Goal: Complete application form

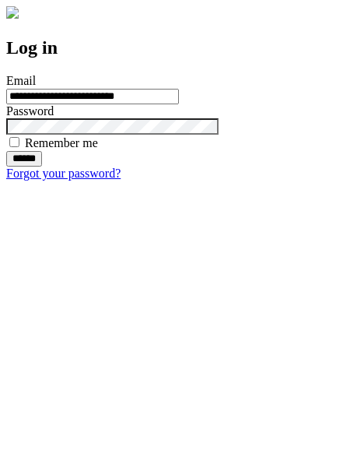
type input "**********"
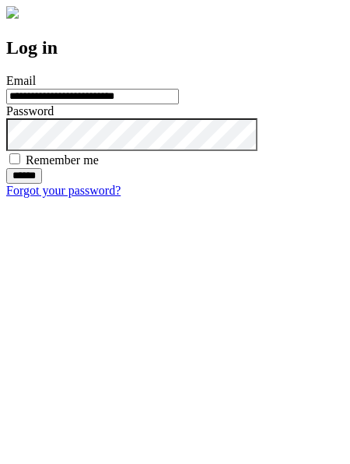
click at [42, 184] on input "******" at bounding box center [24, 176] width 36 height 16
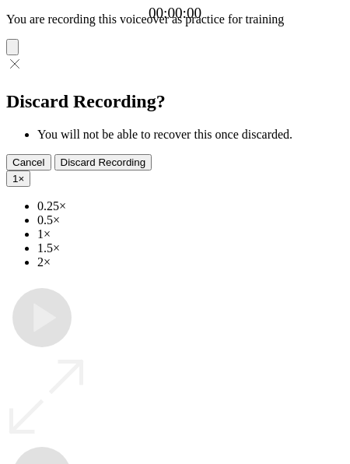
type input "**********"
